Goal: Information Seeking & Learning: Understand process/instructions

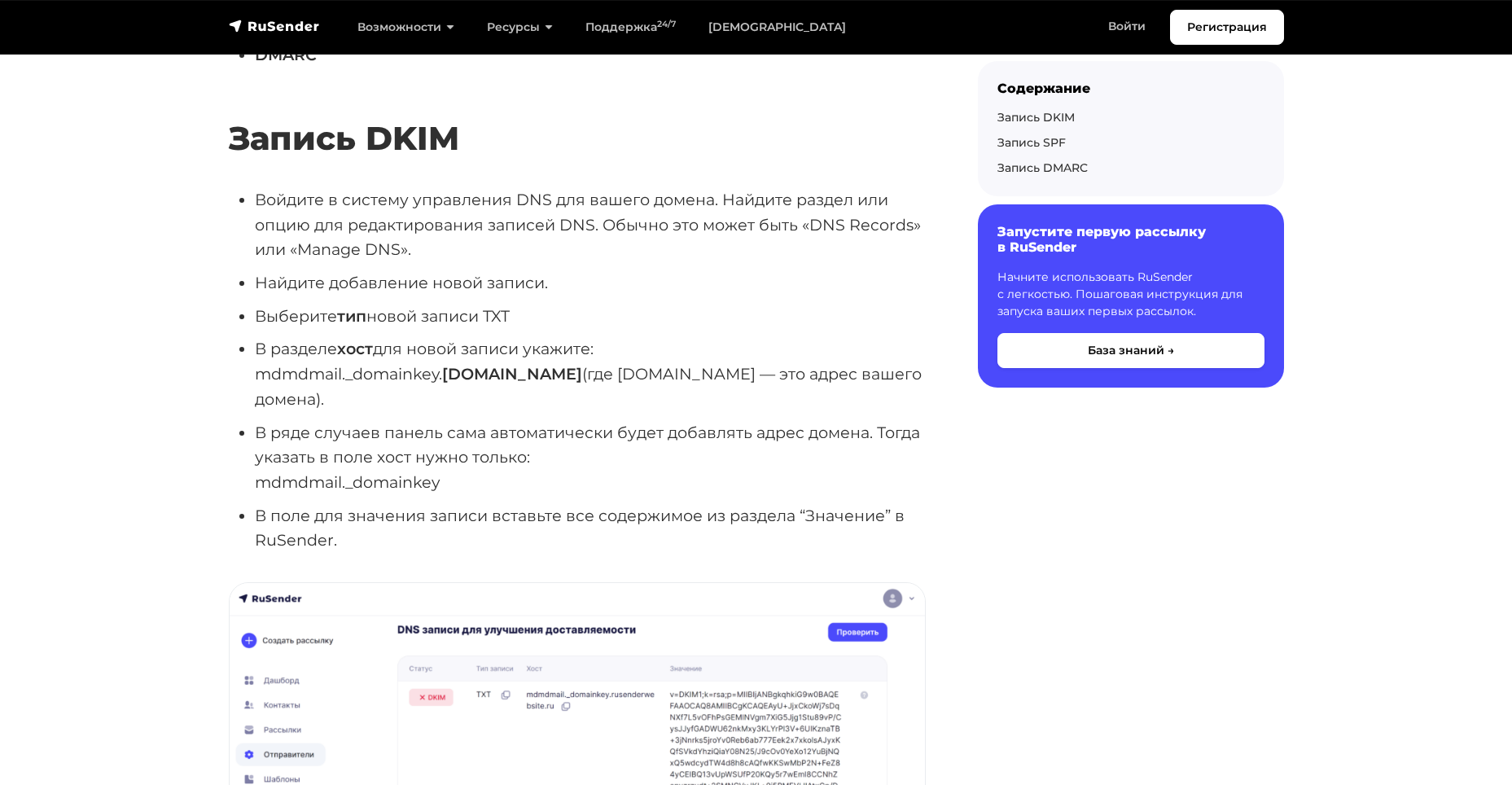
scroll to position [1086, 0]
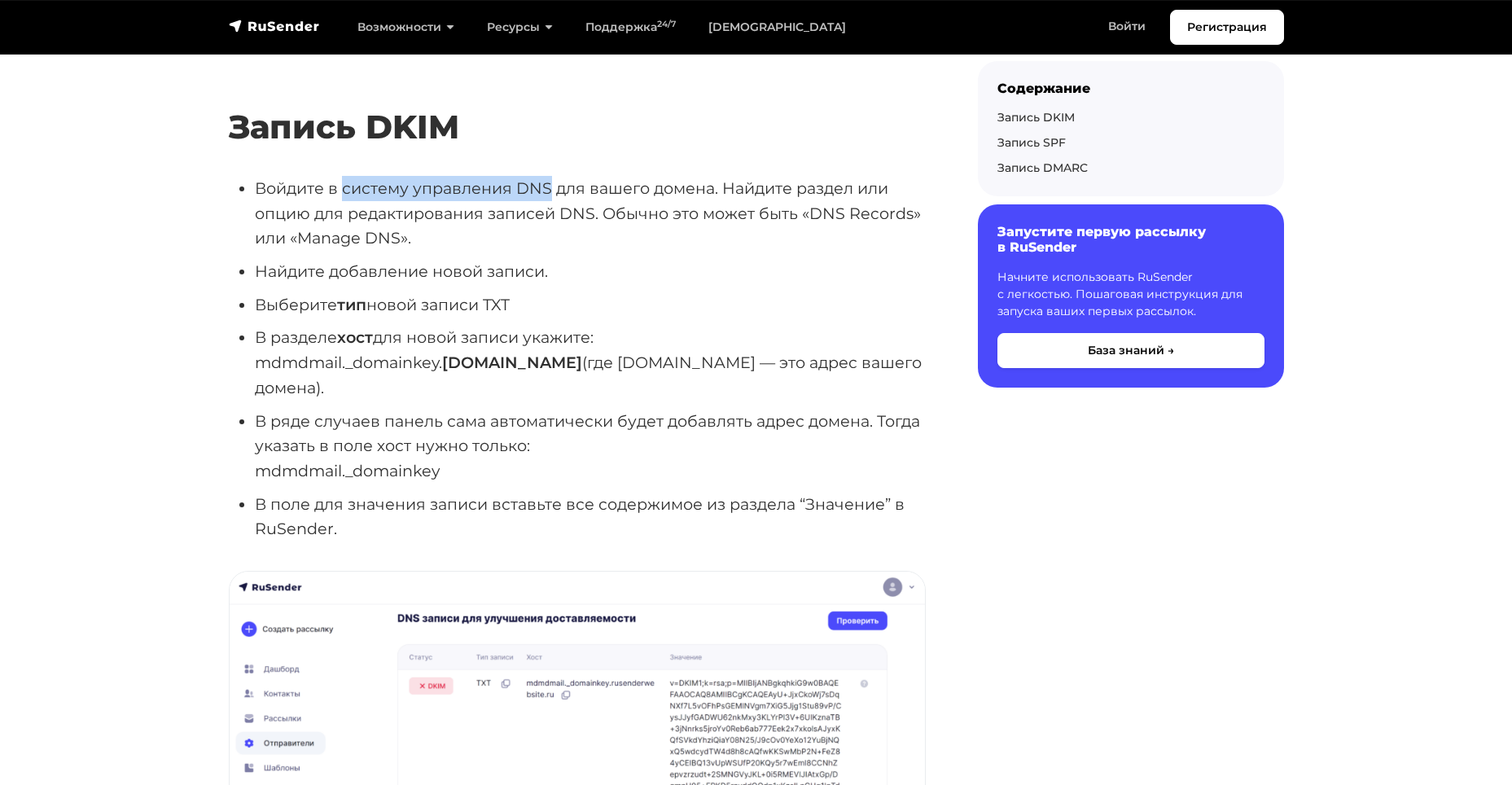
drag, startPoint x: 343, startPoint y: 187, endPoint x: 550, endPoint y: 193, distance: 207.1
click at [550, 193] on li "Войдите в систему управления DNS для вашего домена. Найдите раздел или опцию дл…" at bounding box center [590, 213] width 671 height 75
click at [536, 189] on li "Войдите в систему управления DNS для вашего домена. Найдите раздел или опцию дл…" at bounding box center [590, 213] width 671 height 75
click at [384, 187] on li "Войдите в систему управления DNS для вашего домена. Найдите раздел или опцию дл…" at bounding box center [590, 213] width 671 height 75
drag, startPoint x: 345, startPoint y: 189, endPoint x: 710, endPoint y: 190, distance: 365.0
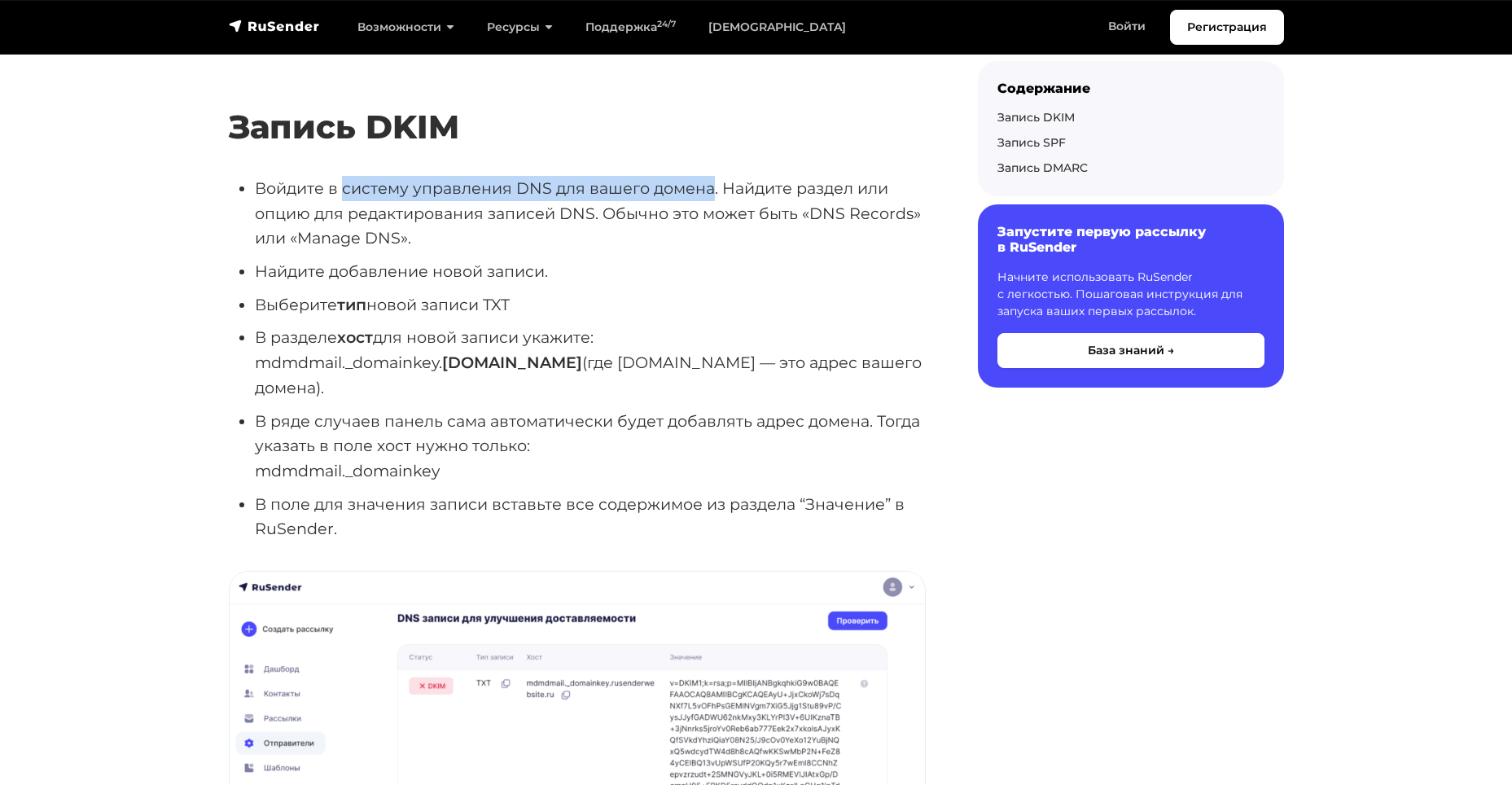
click at [712, 189] on li "Войдите в систему управления DNS для вашего домена. Найдите раздел или опцию дл…" at bounding box center [590, 213] width 671 height 75
copy li "систему управления DNS для вашего домена"
drag, startPoint x: 452, startPoint y: 6, endPoint x: 110, endPoint y: 145, distance: 369.2
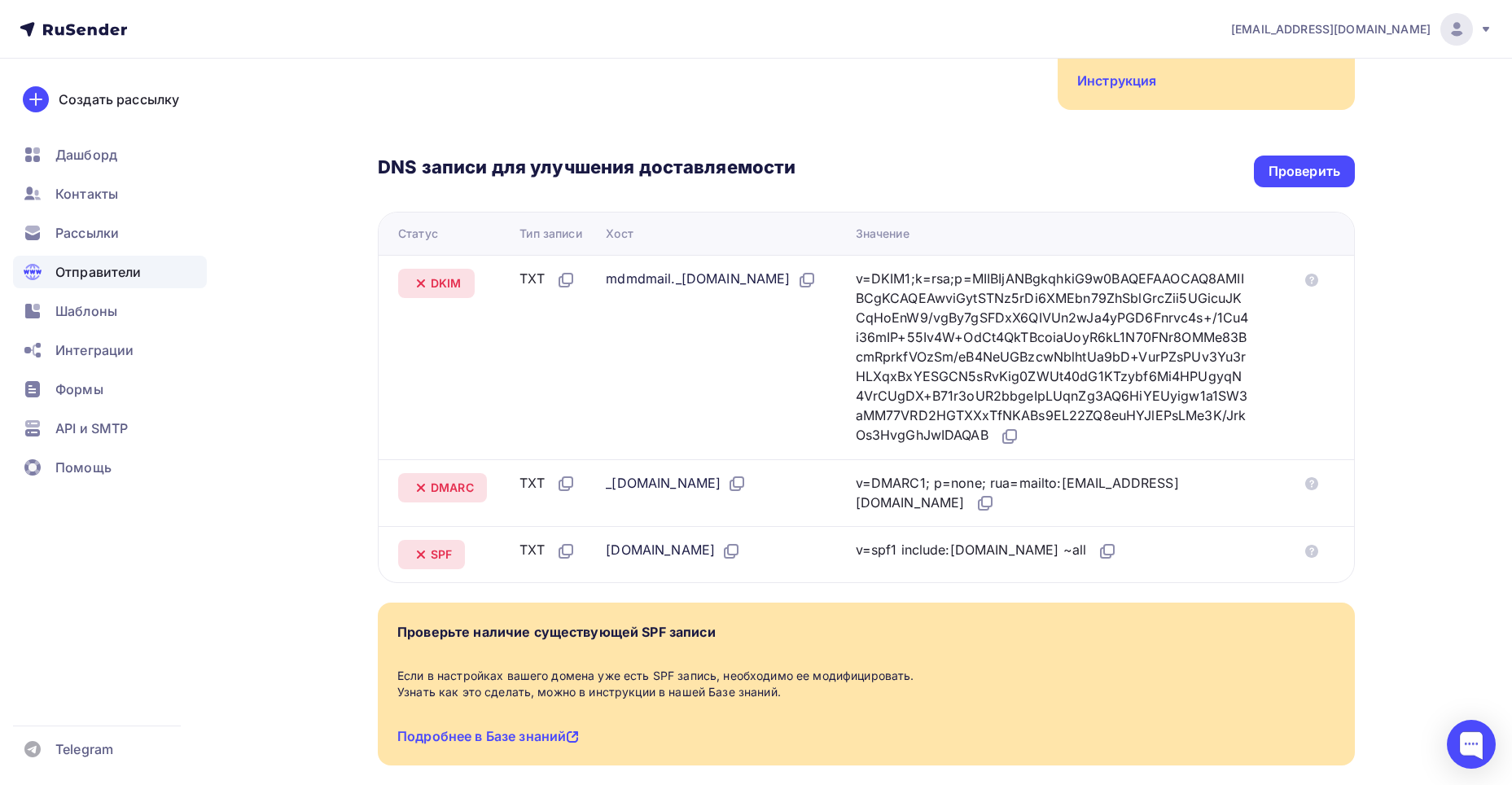
scroll to position [360, 0]
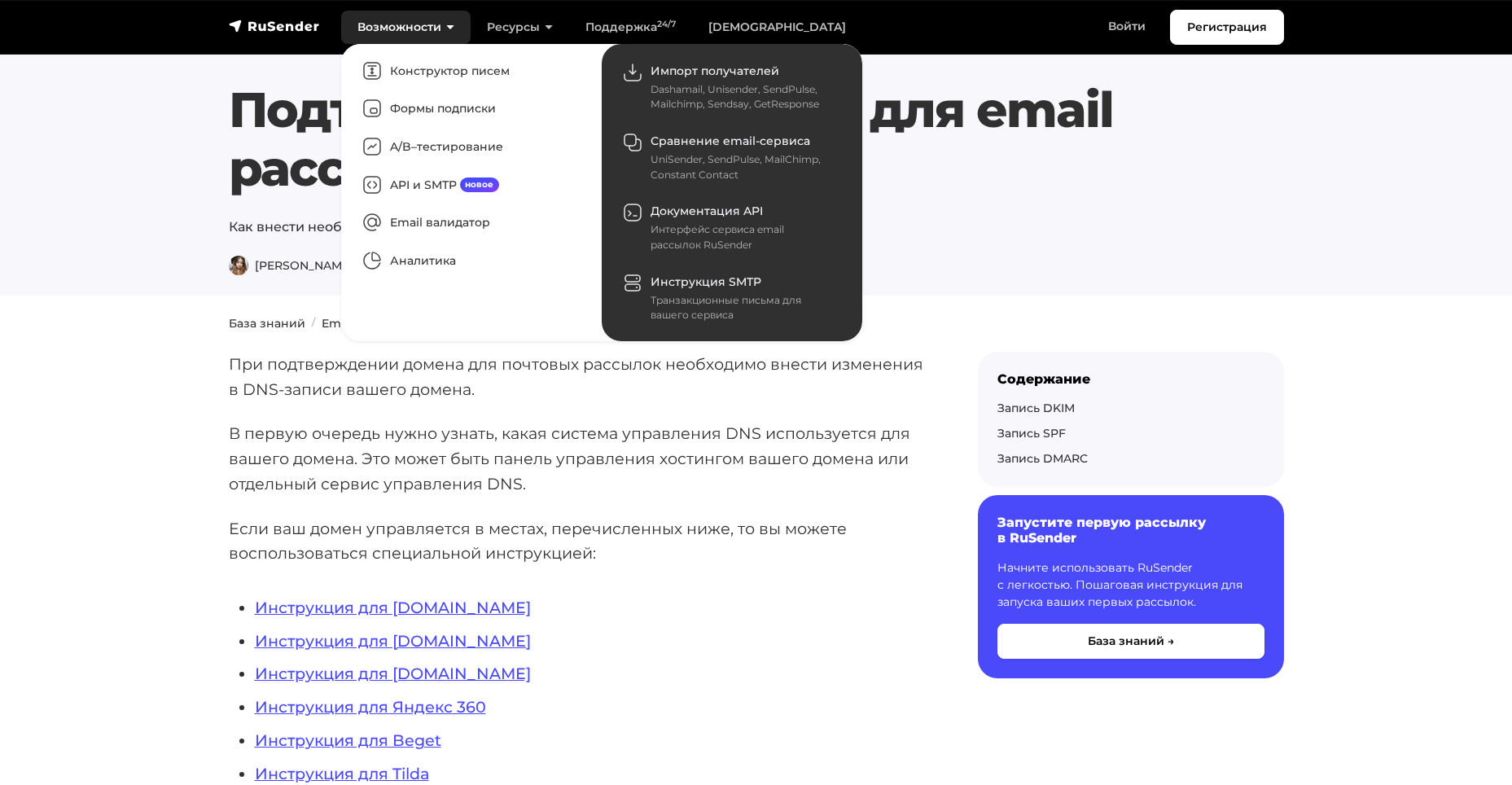
scroll to position [1086, 0]
